Goal: Transaction & Acquisition: Book appointment/travel/reservation

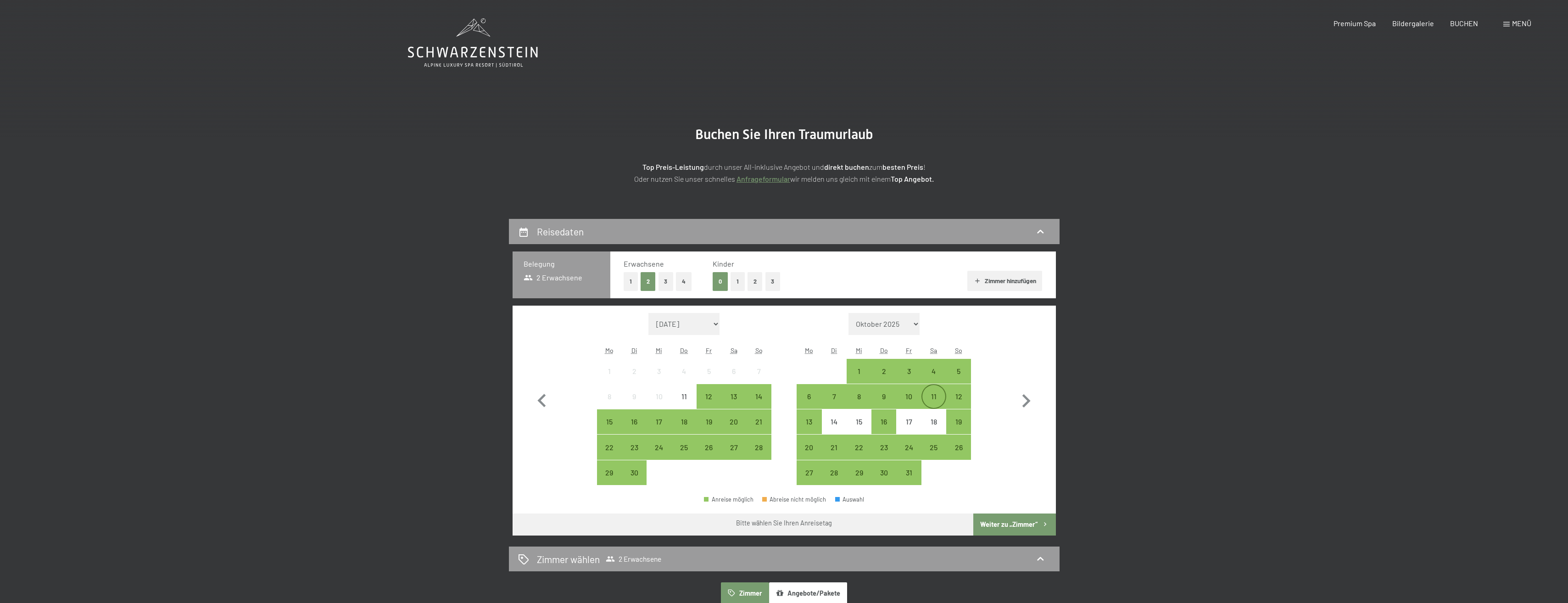
click at [932, 398] on div "11" at bounding box center [934, 404] width 23 height 23
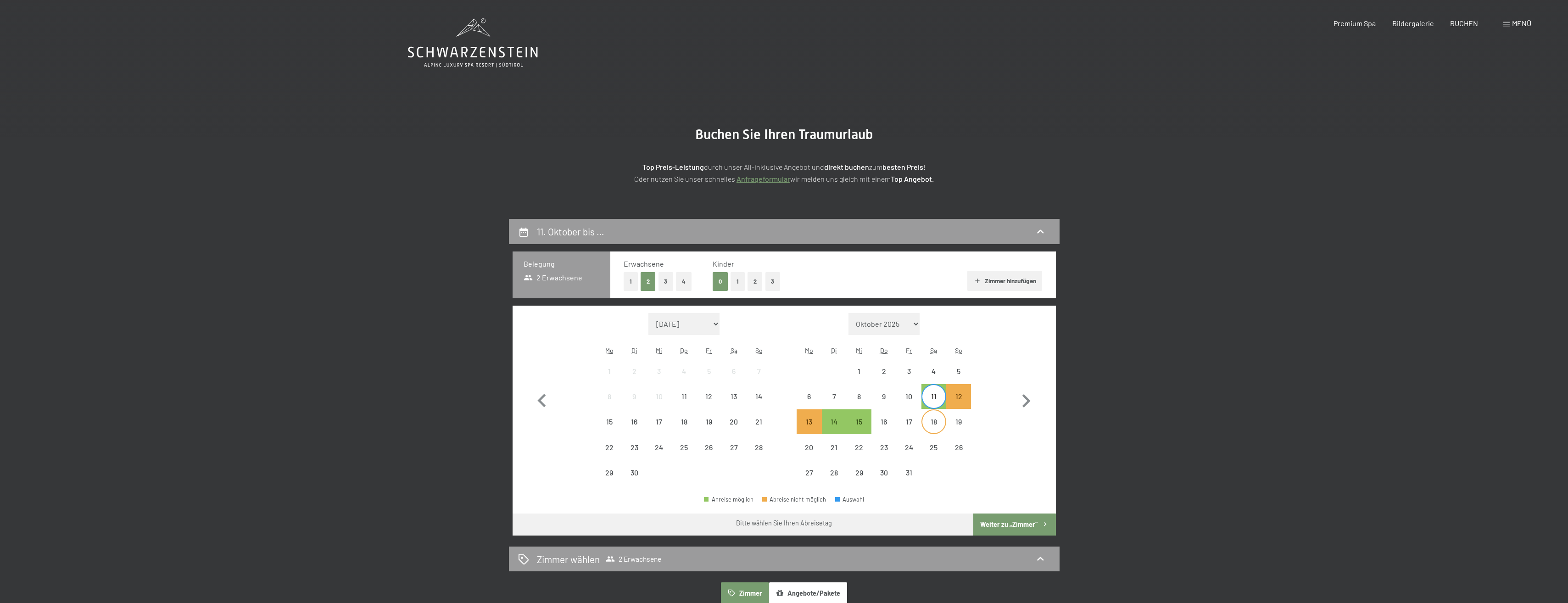
click at [938, 424] on div "18" at bounding box center [934, 430] width 23 height 23
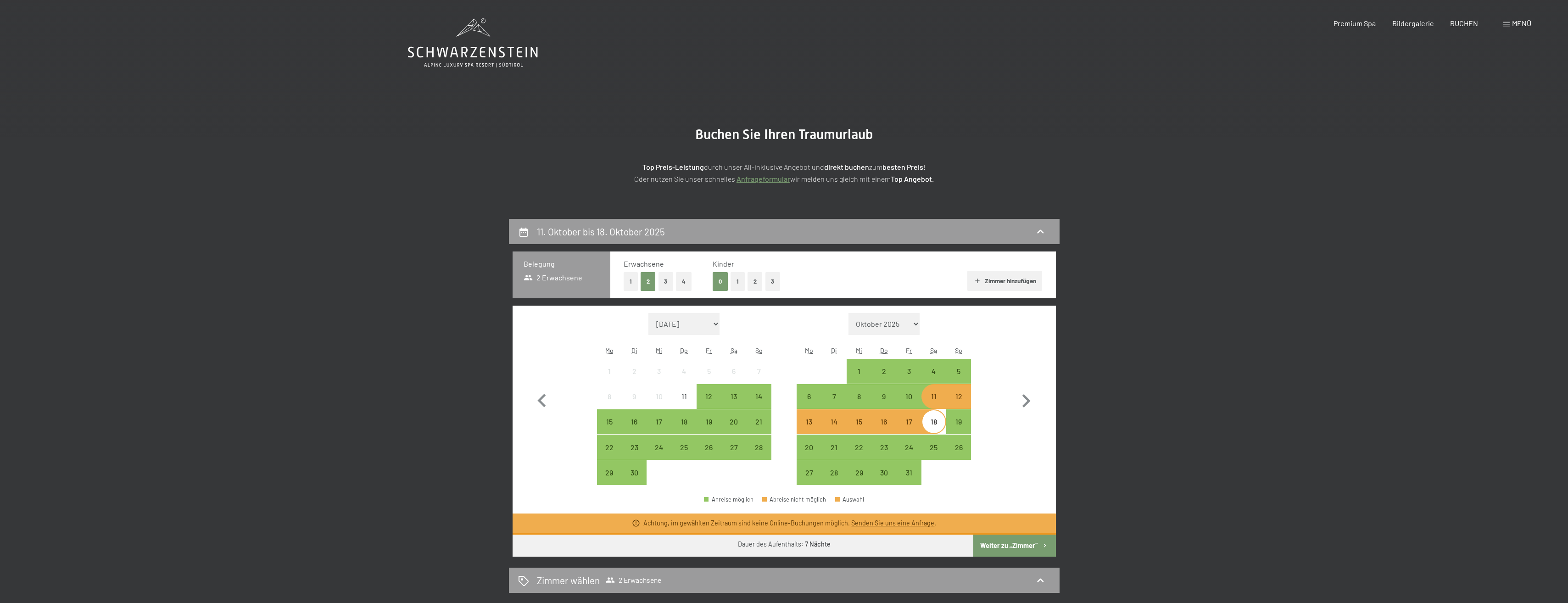
click at [991, 437] on div "Monat/Jahr [DATE] Oktober 2025 [DATE] Dezember 2025 Januar 2026 Februar 2026 Mä…" at bounding box center [784, 399] width 511 height 173
click at [958, 420] on div "19" at bounding box center [959, 430] width 23 height 23
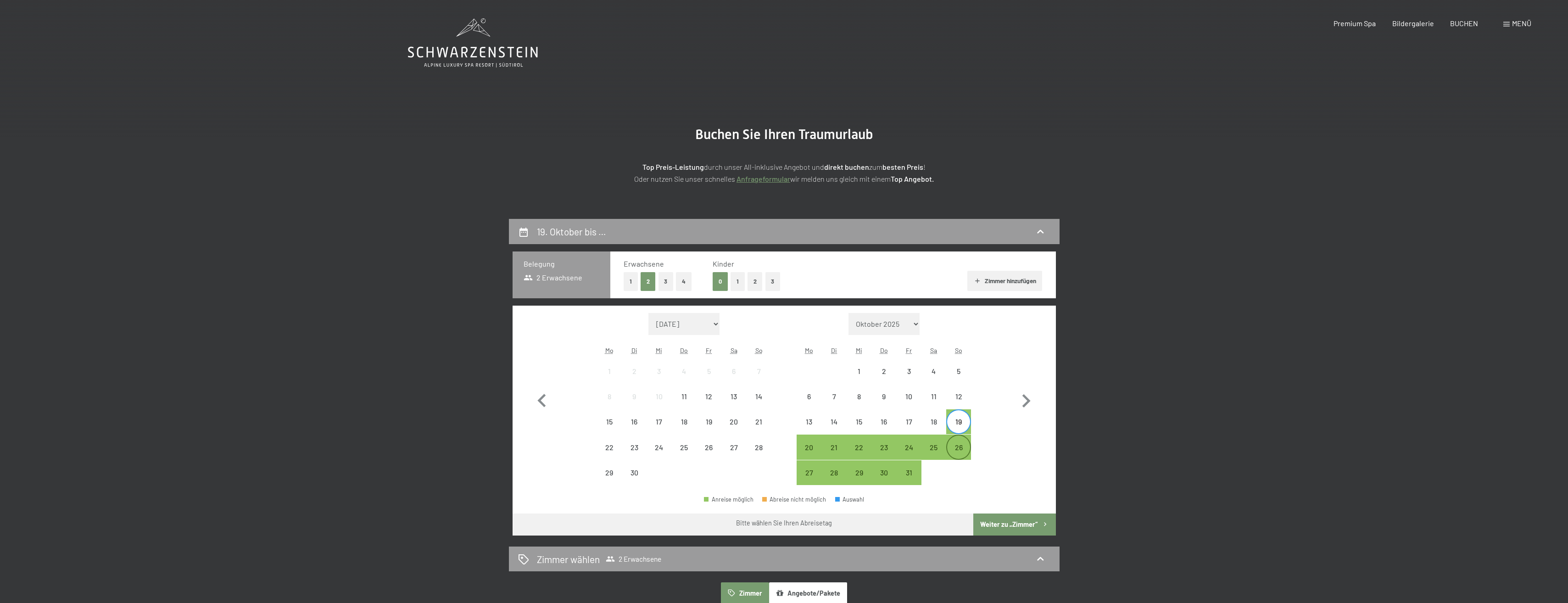
click at [959, 442] on div "26" at bounding box center [959, 447] width 23 height 23
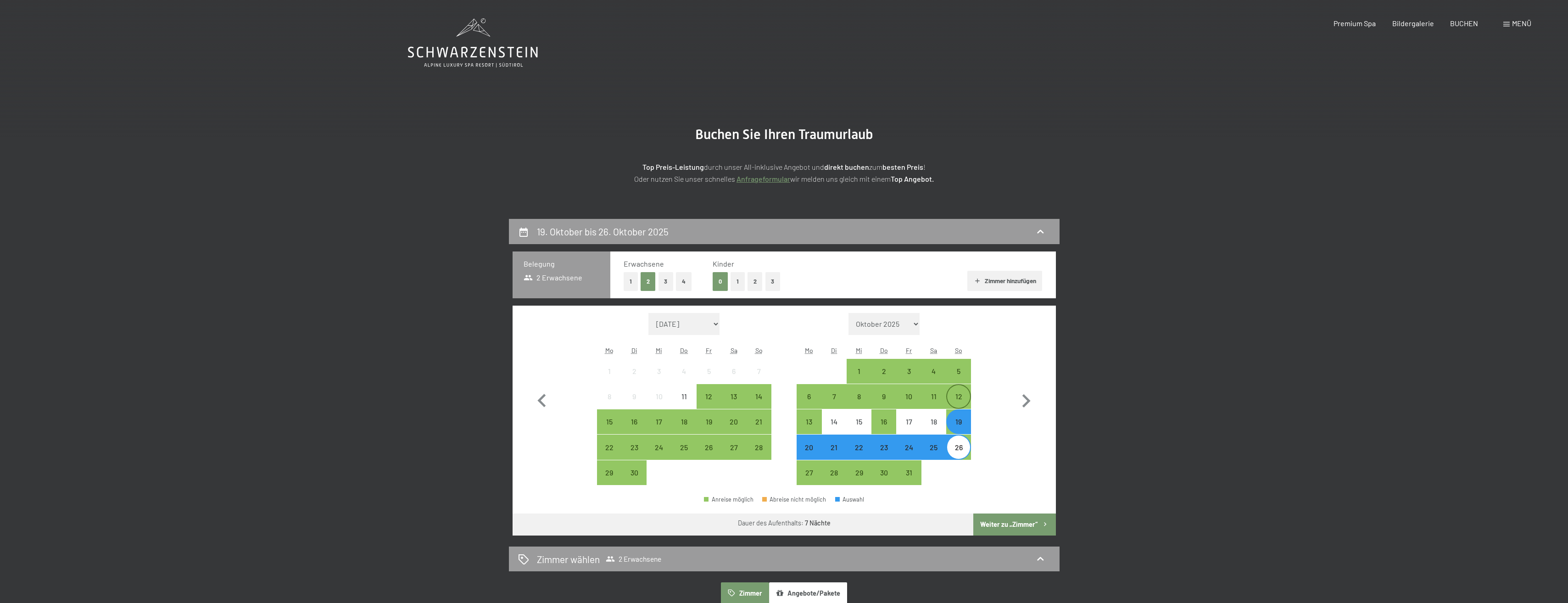
click at [955, 397] on div "12" at bounding box center [959, 404] width 23 height 23
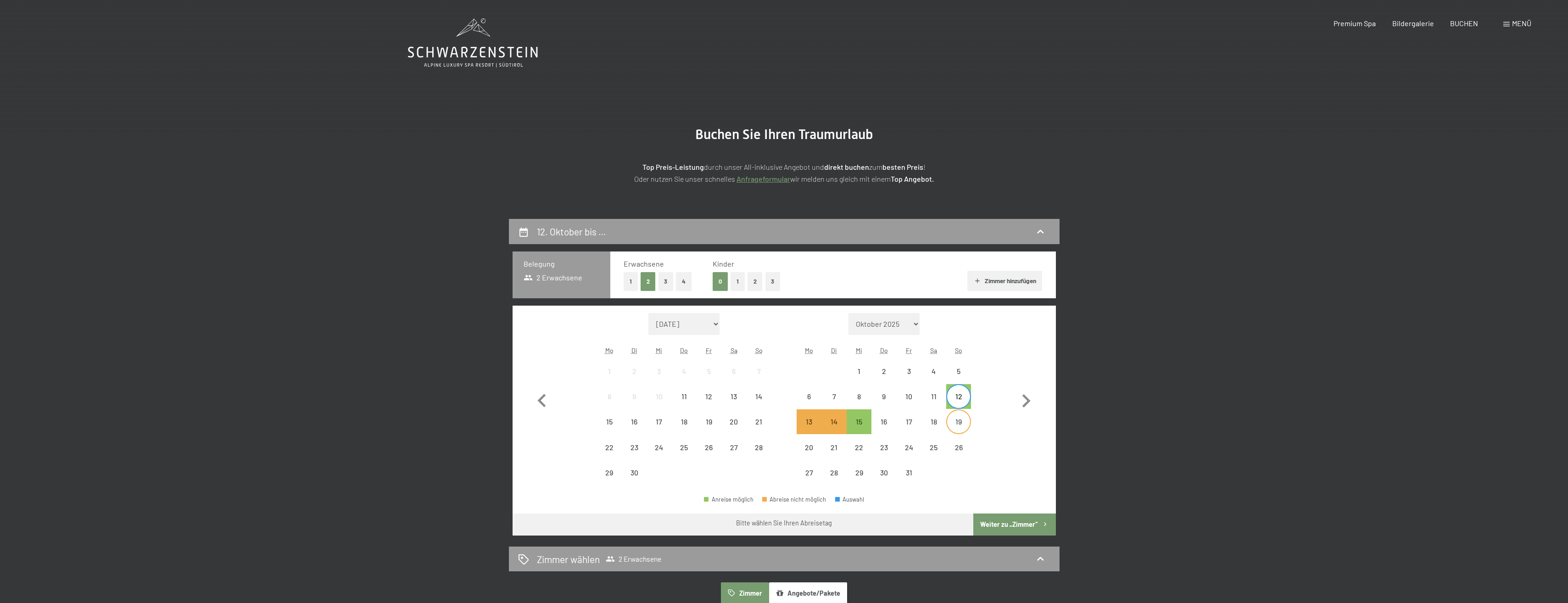
click at [954, 426] on div "19" at bounding box center [959, 430] width 23 height 23
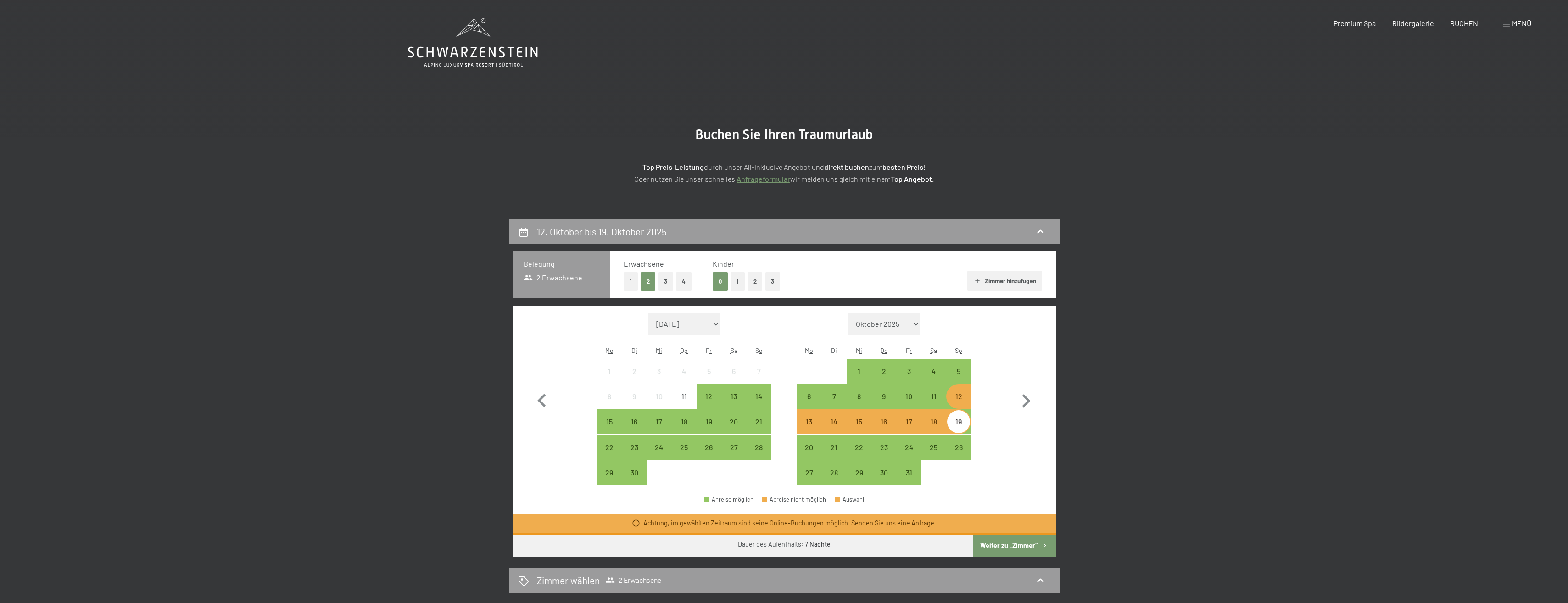
click at [959, 424] on div "19" at bounding box center [959, 430] width 23 height 23
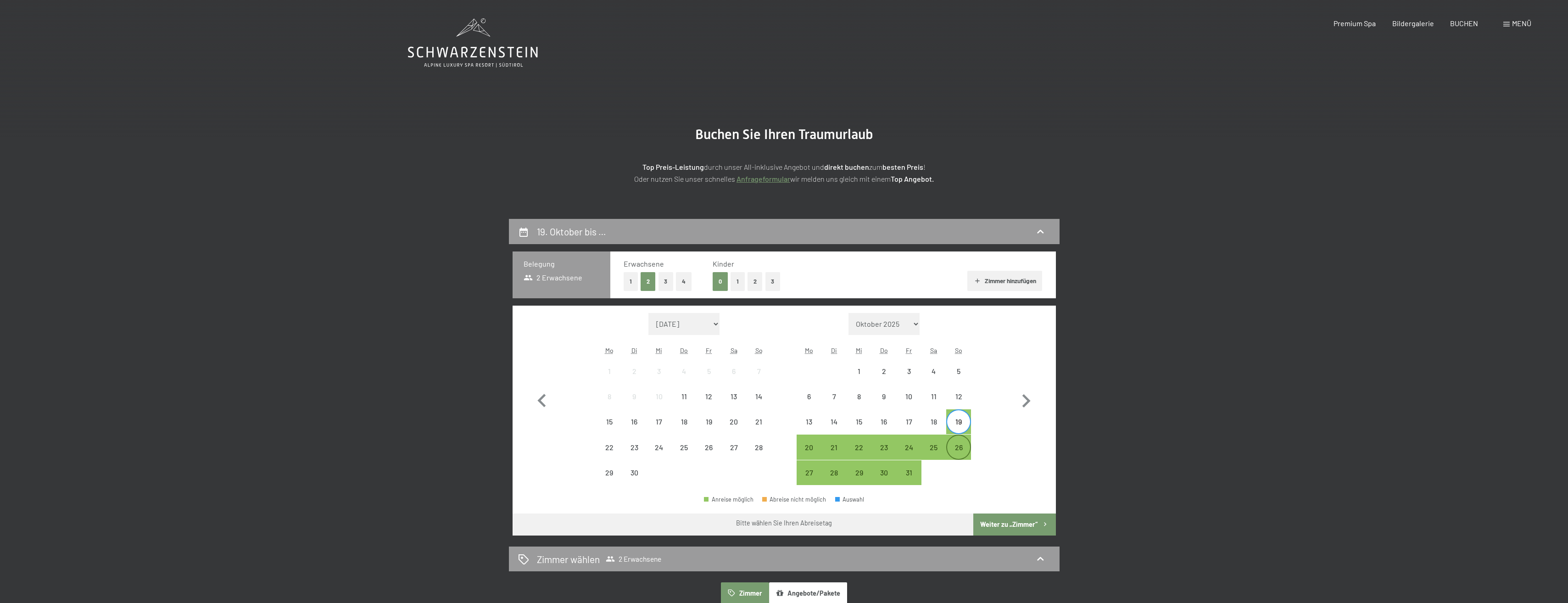
click at [955, 443] on div "26" at bounding box center [959, 455] width 23 height 23
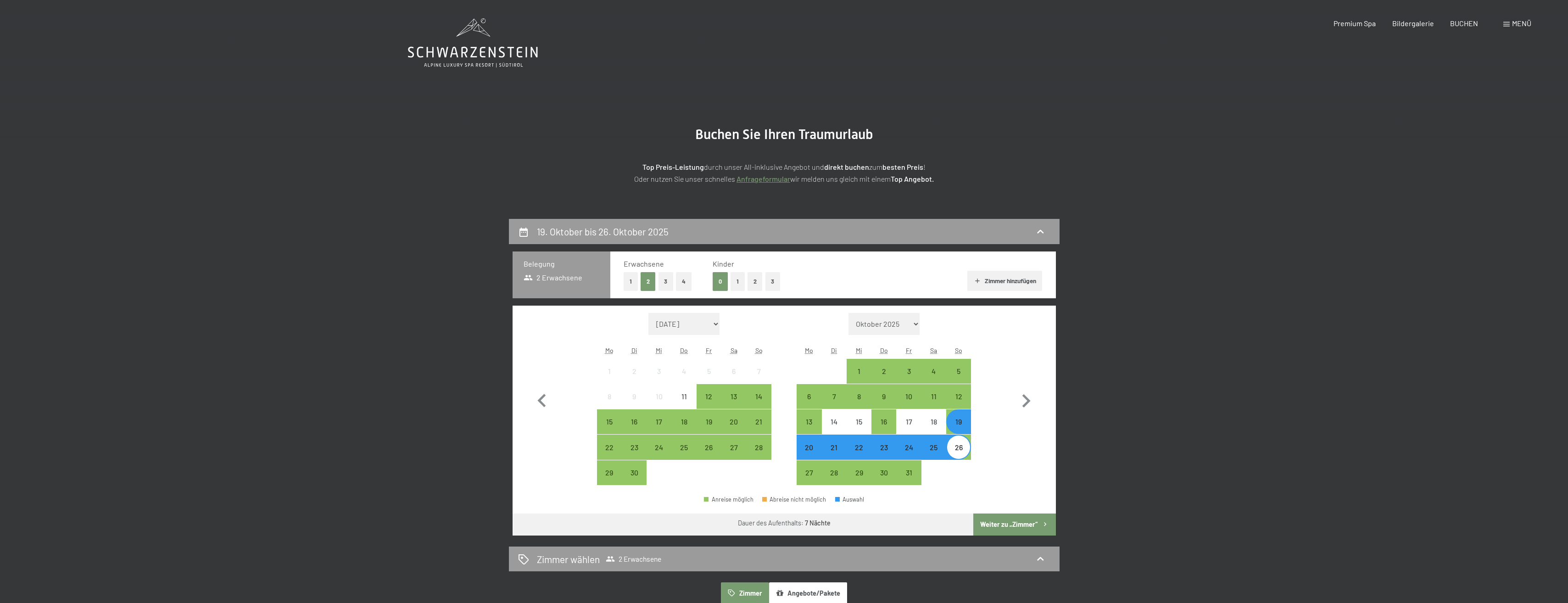
click at [1001, 527] on button "Weiter zu „Zimmer“" at bounding box center [1014, 524] width 82 height 22
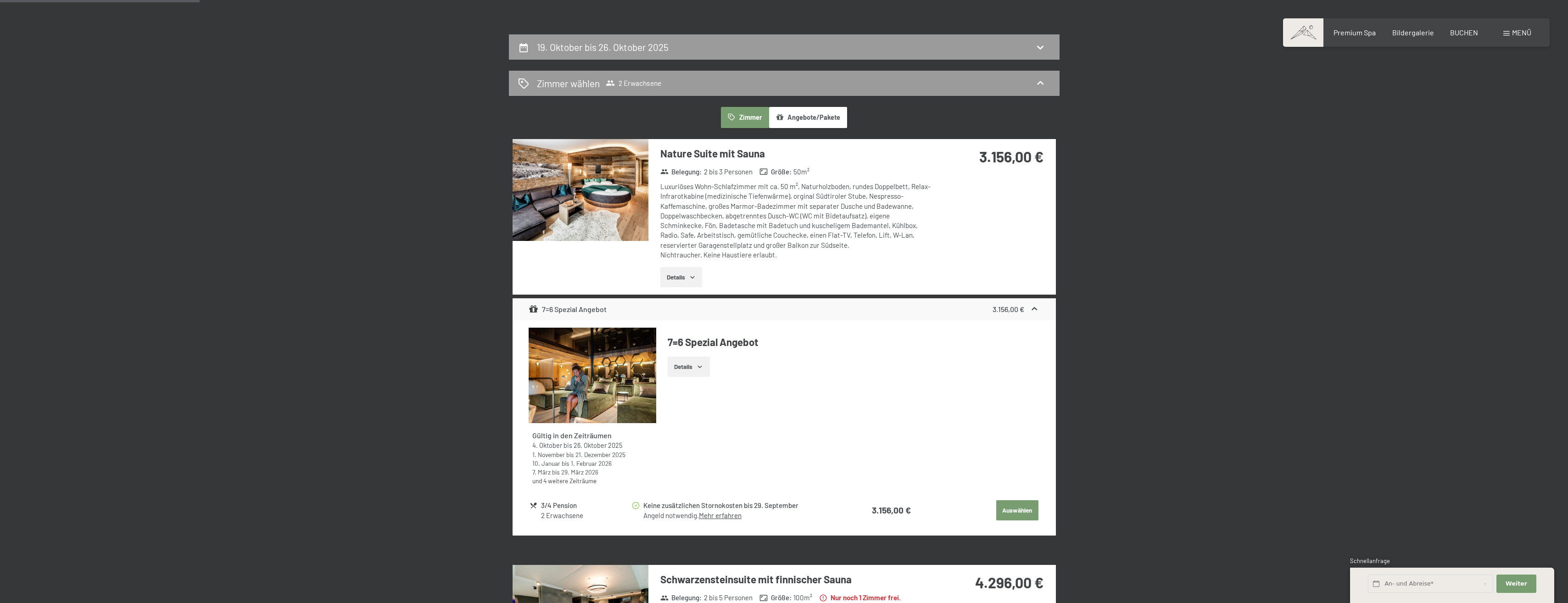
scroll to position [173, 0]
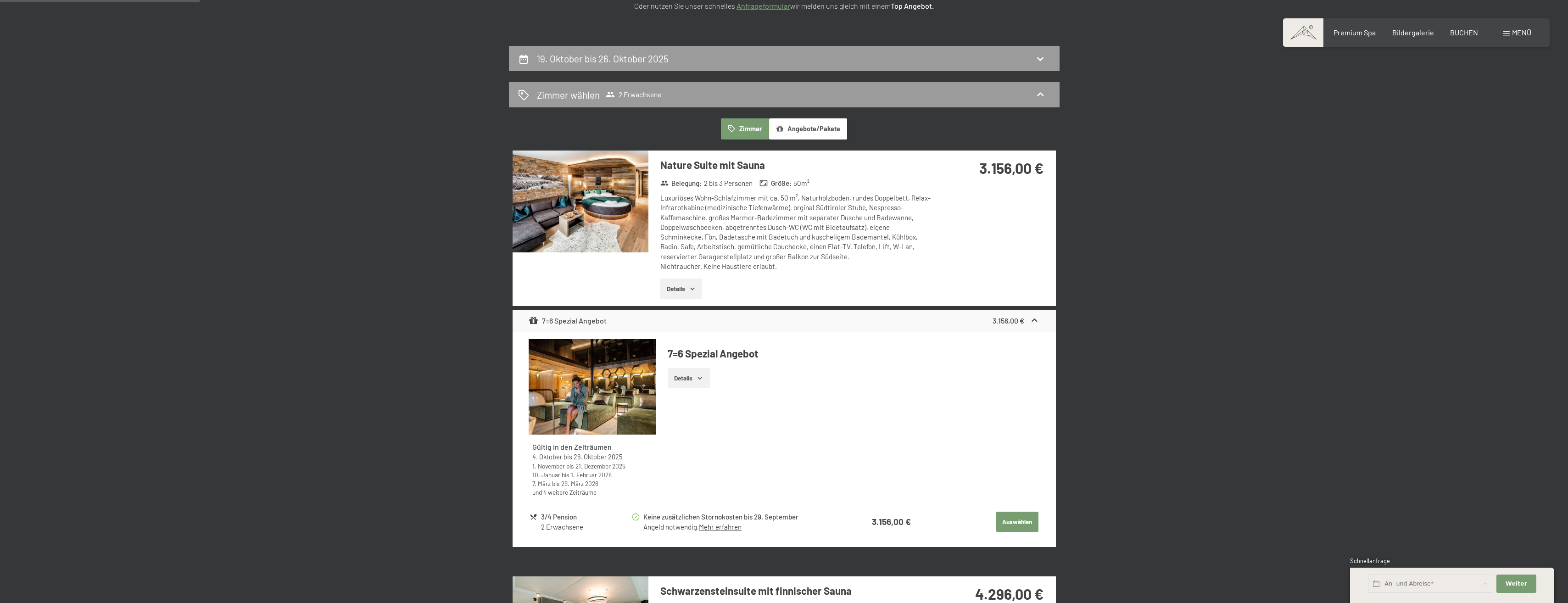
click at [695, 286] on icon "button" at bounding box center [692, 288] width 8 height 8
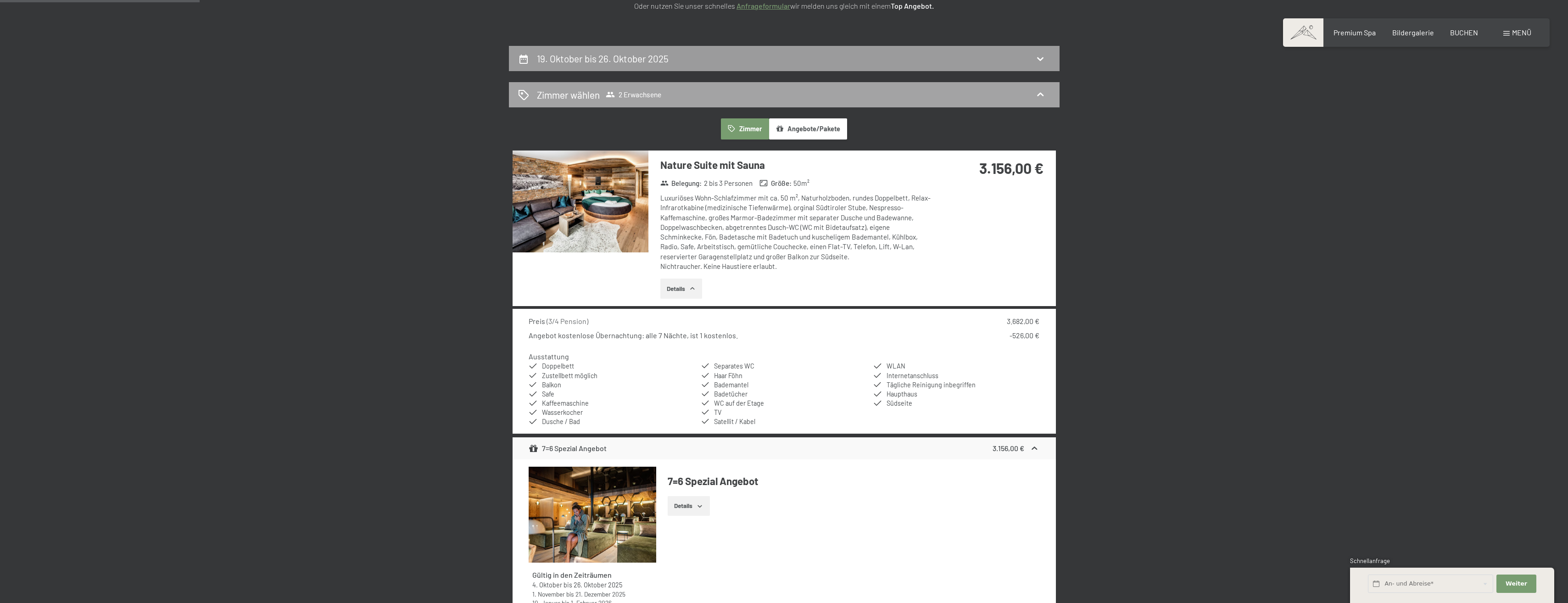
click at [615, 92] on span "2 Erwachsene" at bounding box center [633, 94] width 55 height 9
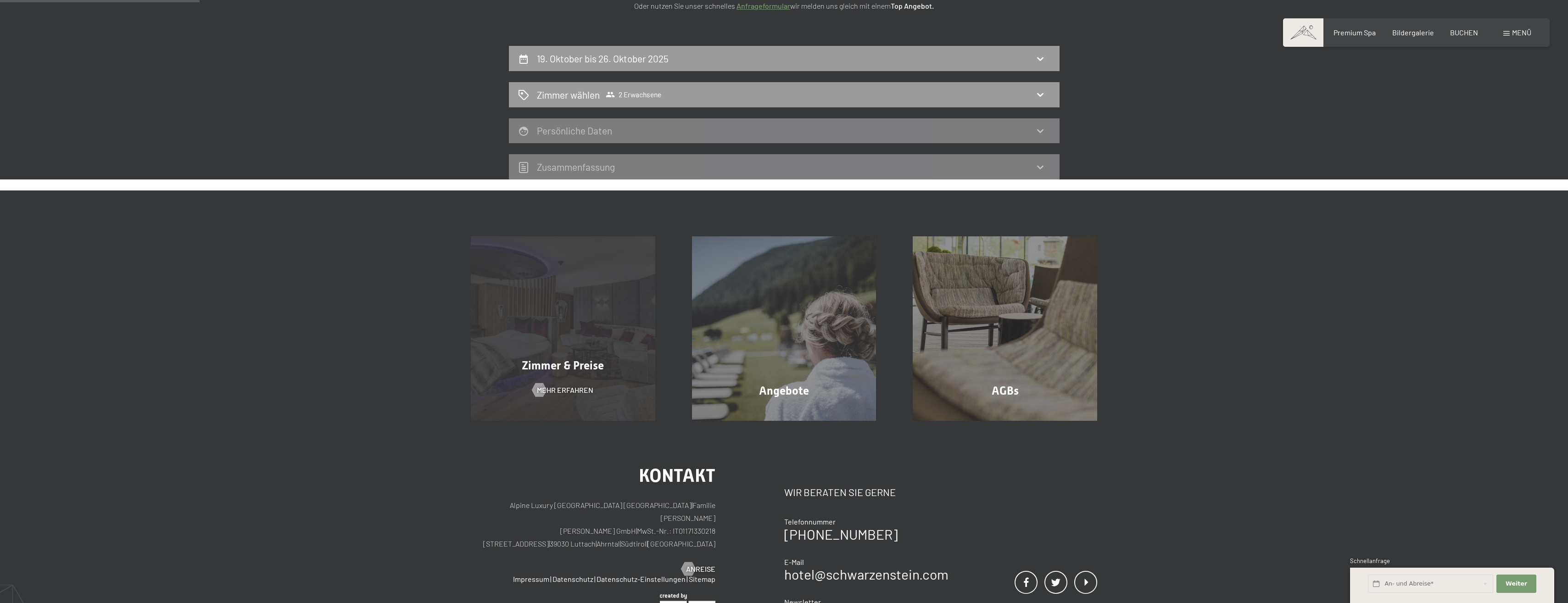
click at [629, 361] on div "Zimmer & Preise" at bounding box center [563, 365] width 221 height 16
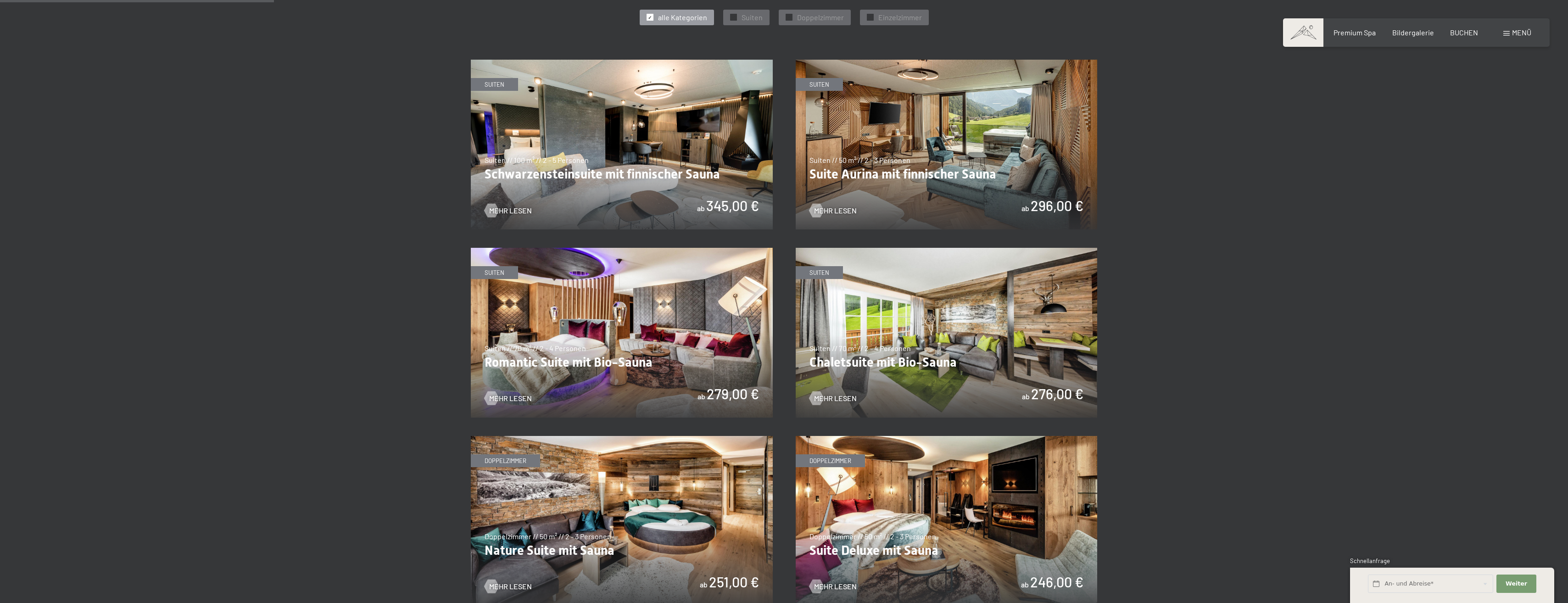
scroll to position [520, 0]
